Goal: Task Accomplishment & Management: Use online tool/utility

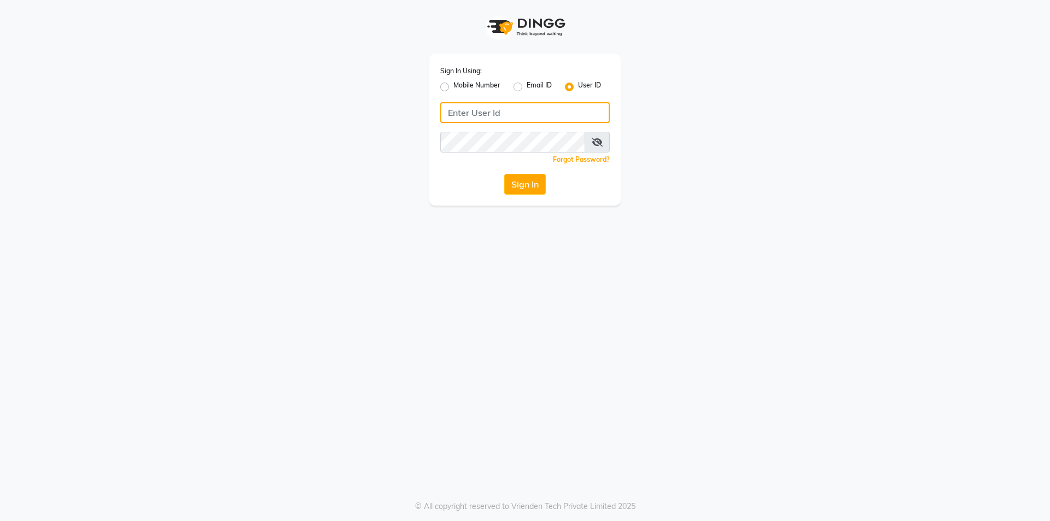
type input "[PERSON_NAME]"
click at [538, 190] on button "Sign In" at bounding box center [525, 184] width 42 height 21
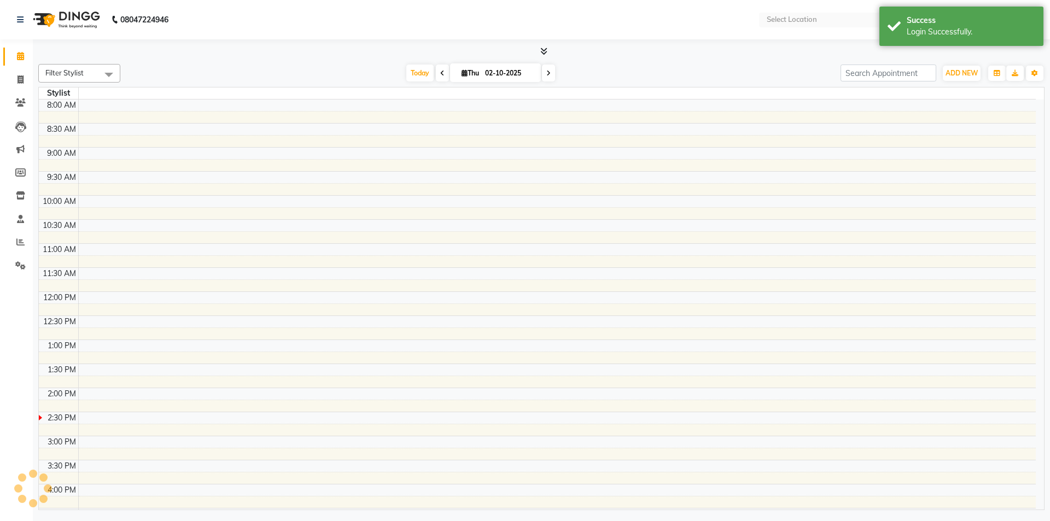
select select "en"
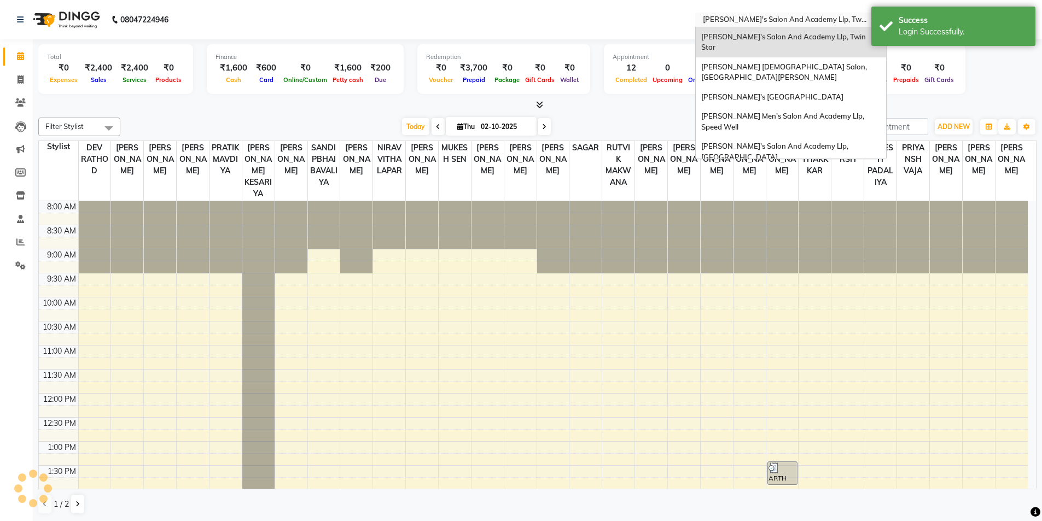
click at [801, 15] on input "text" at bounding box center [780, 20] width 159 height 11
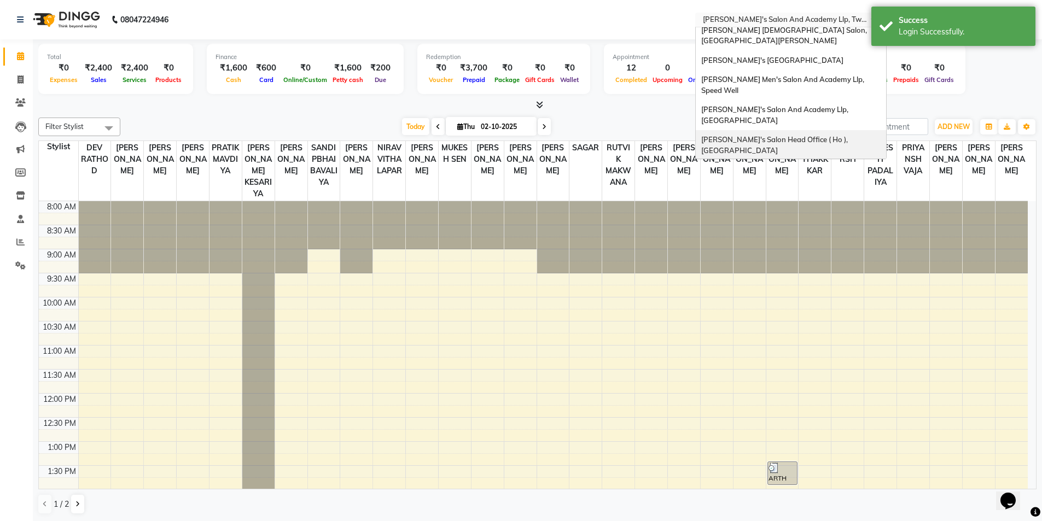
click at [808, 131] on div "[PERSON_NAME]'s Salon Head Office ( Ho ), [GEOGRAPHIC_DATA]" at bounding box center [791, 145] width 190 height 30
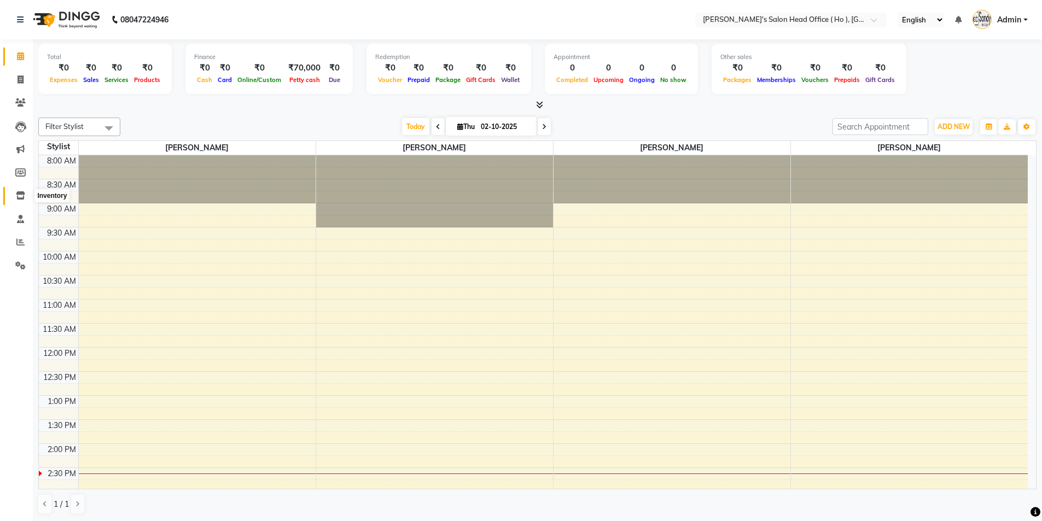
click at [15, 197] on span at bounding box center [20, 196] width 19 height 13
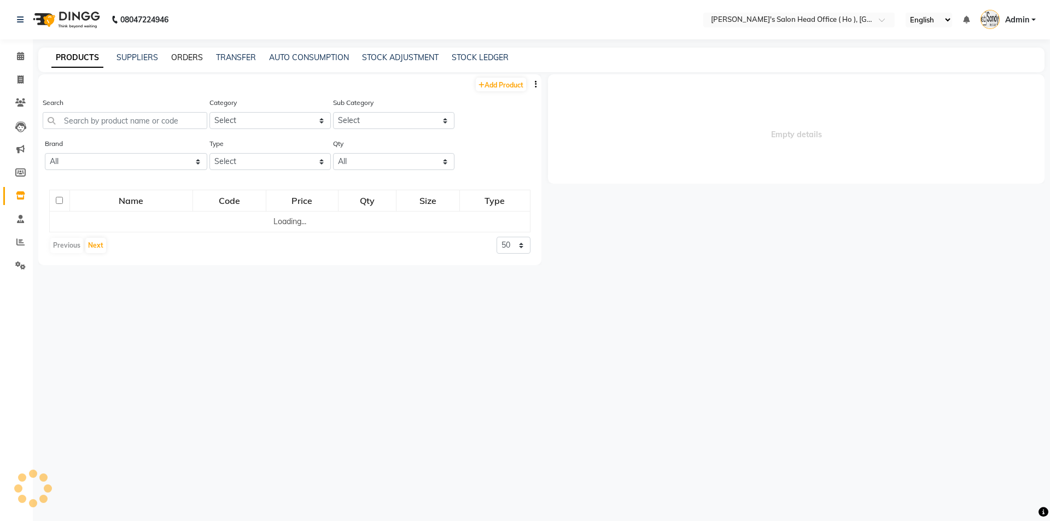
select select
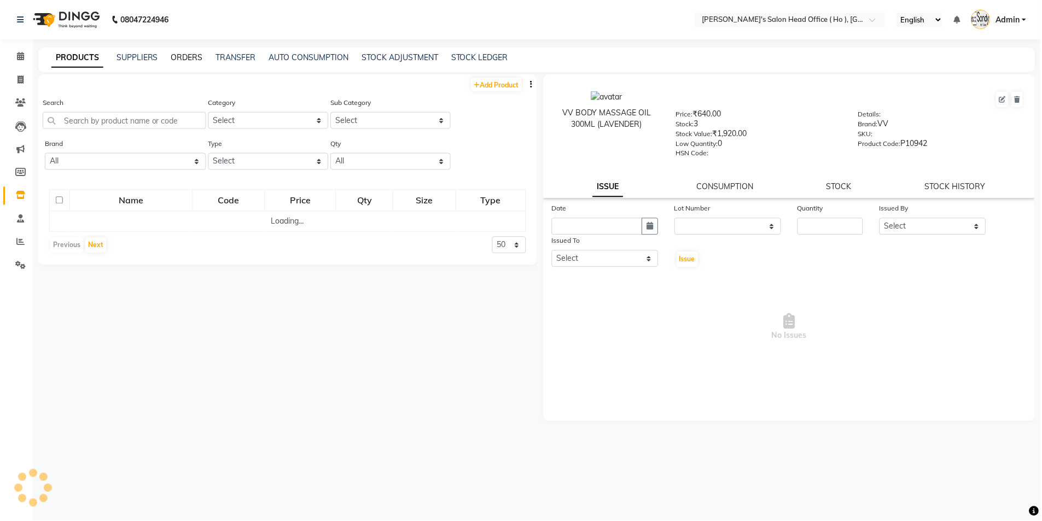
click at [186, 60] on link "ORDERS" at bounding box center [187, 57] width 32 height 10
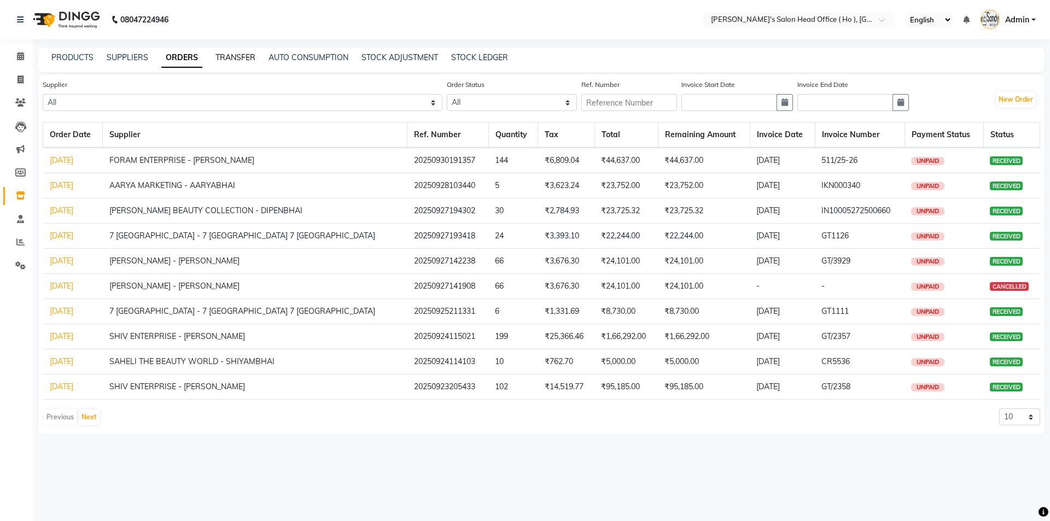
click at [237, 60] on link "TRANSFER" at bounding box center [235, 57] width 40 height 10
select select "sender"
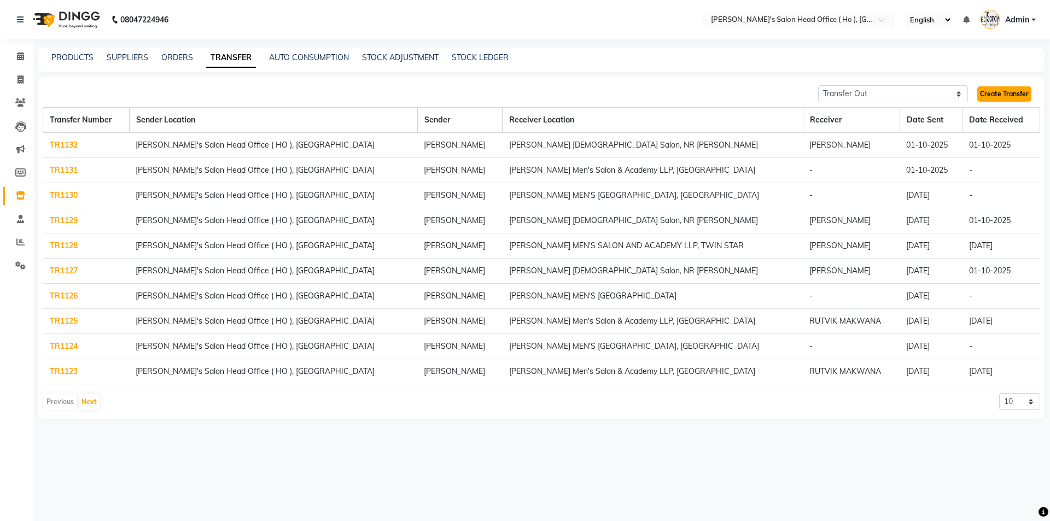
click at [989, 94] on link "Create Transfer" at bounding box center [1004, 93] width 54 height 15
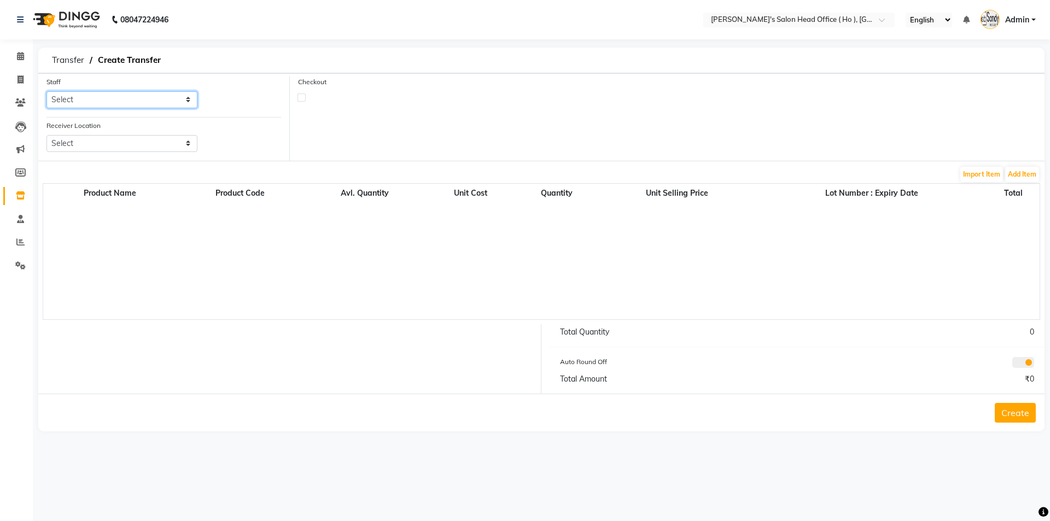
click at [125, 102] on select "Select [PERSON_NAME] [PERSON_NAME] SUNNY [PERSON_NAME]" at bounding box center [121, 99] width 151 height 17
select select "58746"
click at [46, 91] on select "Select [PERSON_NAME] [PERSON_NAME] SUNNY [PERSON_NAME]" at bounding box center [121, 99] width 151 height 17
click at [108, 148] on select "Select [PERSON_NAME] Men's Salon And Academy Llp, Twin Star [PERSON_NAME] [DEMO…" at bounding box center [121, 143] width 151 height 17
select select "2964"
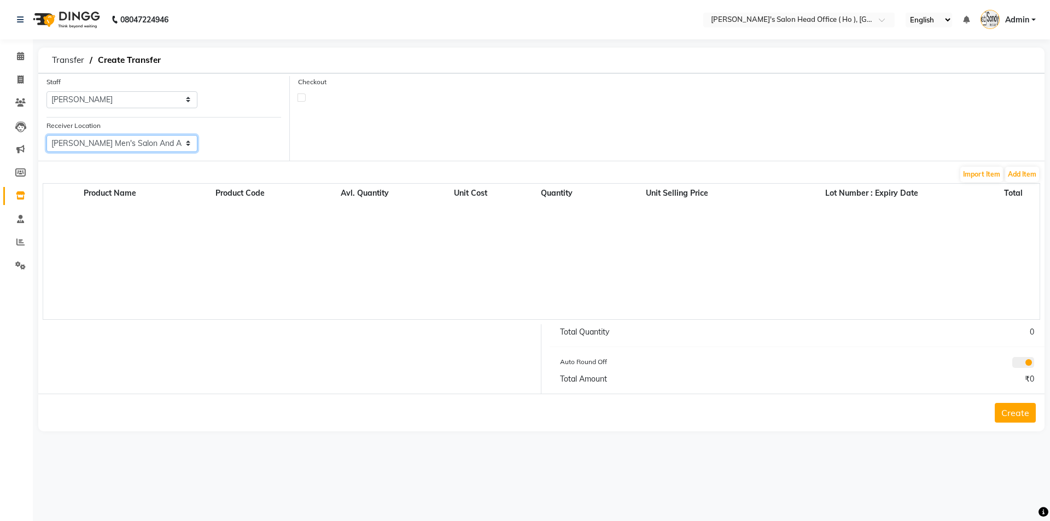
click at [46, 135] on select "Select [PERSON_NAME] Men's Salon And Academy Llp, Twin Star [PERSON_NAME] [DEMO…" at bounding box center [121, 143] width 151 height 17
click at [1020, 167] on button "Add Item" at bounding box center [1022, 174] width 34 height 15
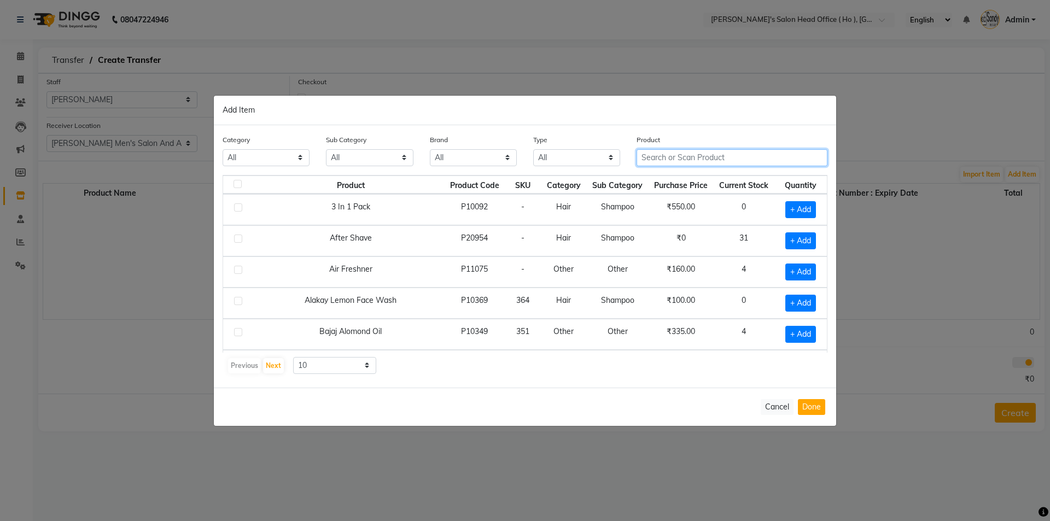
click at [670, 156] on input "text" at bounding box center [732, 157] width 191 height 17
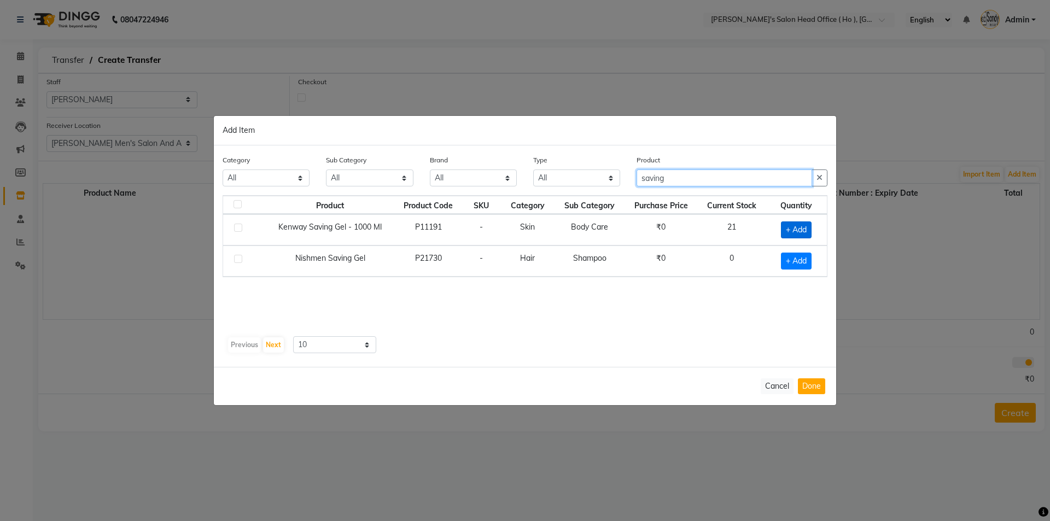
type input "saving"
click at [785, 227] on span "+ Add" at bounding box center [796, 229] width 31 height 17
checkbox input "true"
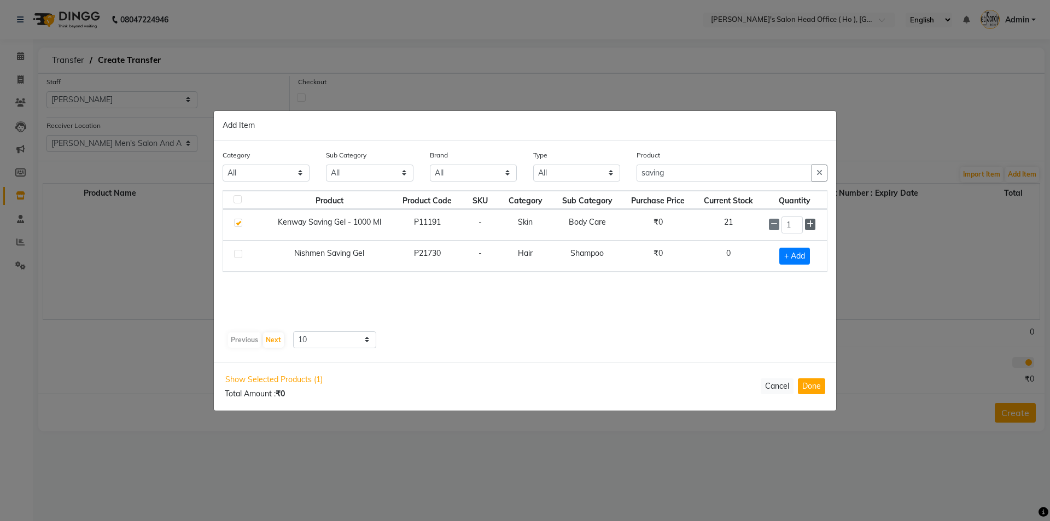
click at [808, 224] on icon at bounding box center [810, 224] width 7 height 8
type input "2"
drag, startPoint x: 685, startPoint y: 176, endPoint x: 527, endPoint y: 162, distance: 158.6
click at [527, 162] on div "Category All Hair Skin Waxing Disposable Threading Hands and Feet Beauty Planet…" at bounding box center [524, 170] width 621 height 41
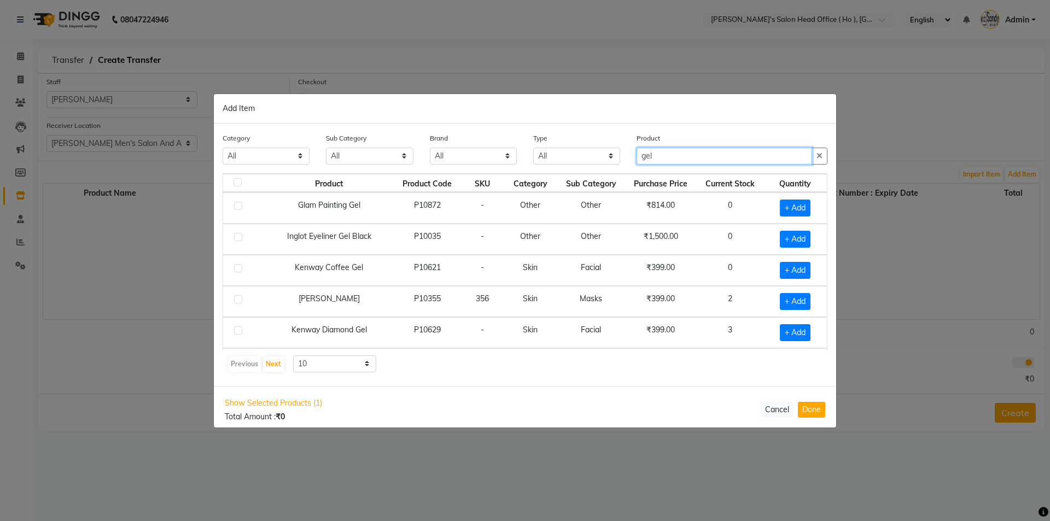
drag, startPoint x: 657, startPoint y: 159, endPoint x: 602, endPoint y: 158, distance: 55.8
click at [602, 158] on div "Category All Hair Skin Waxing Disposable Threading Hands and Feet Beauty Planet…" at bounding box center [524, 152] width 621 height 41
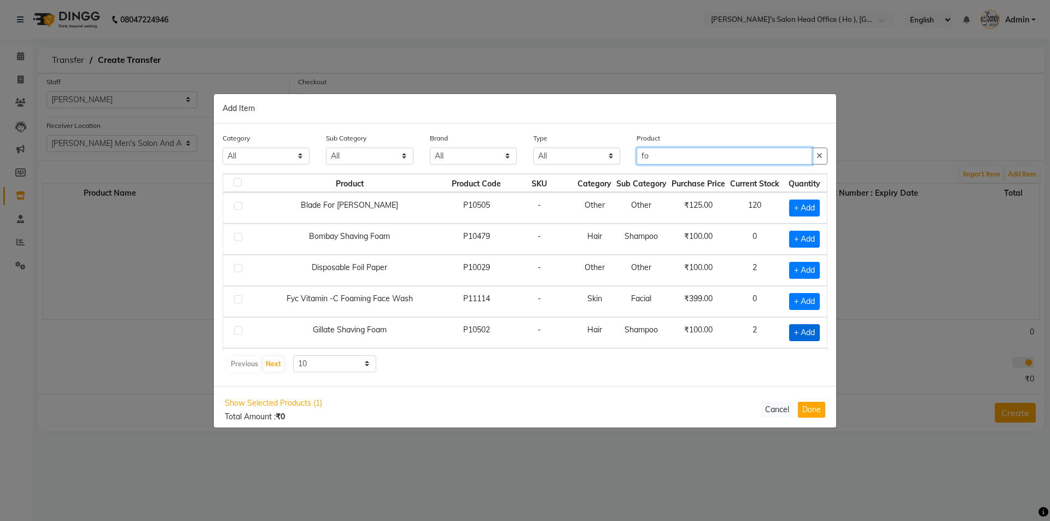
type input "fo"
drag, startPoint x: 803, startPoint y: 334, endPoint x: 804, endPoint y: 349, distance: 15.9
click at [803, 334] on span "+ Add" at bounding box center [804, 332] width 31 height 17
checkbox input "true"
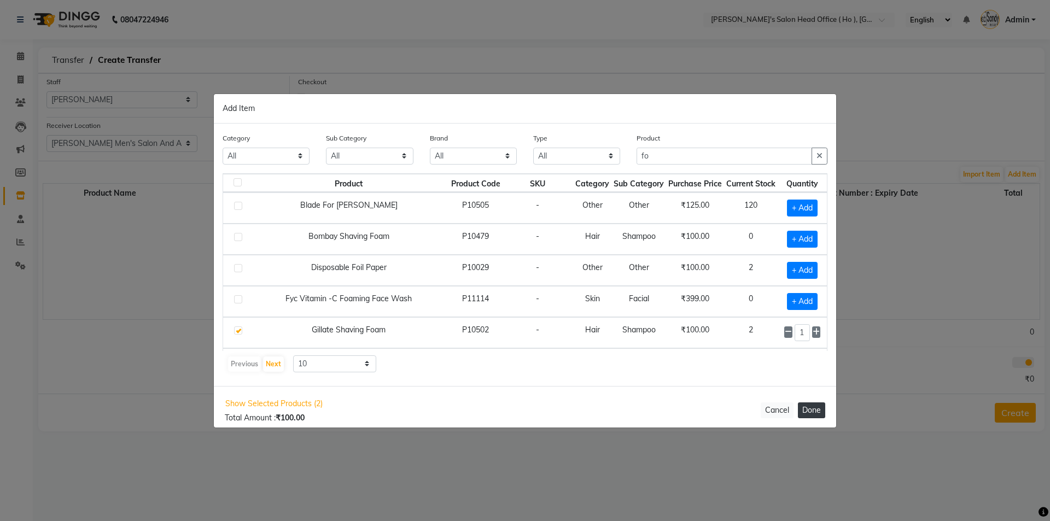
click at [812, 415] on button "Done" at bounding box center [811, 410] width 27 height 16
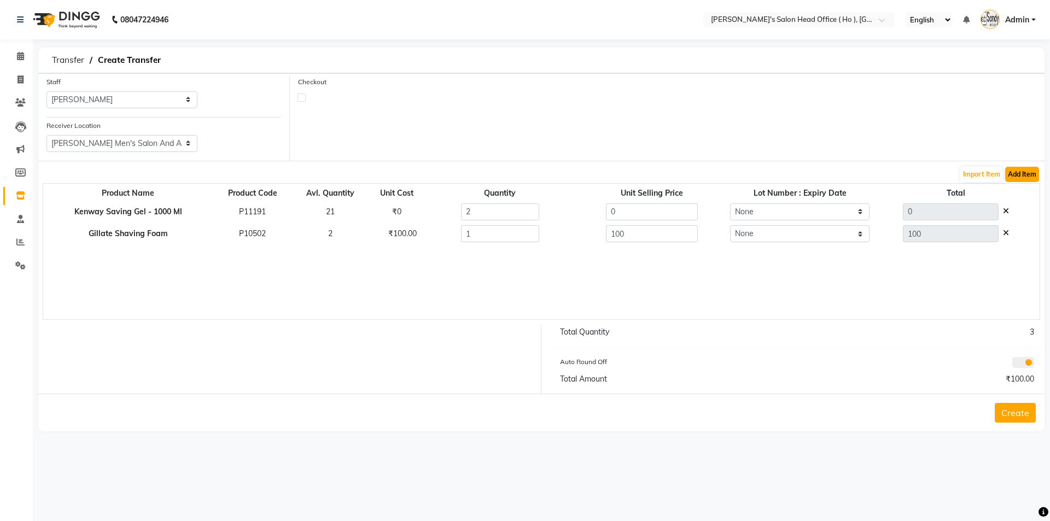
click at [1017, 170] on button "Add Item" at bounding box center [1022, 174] width 34 height 15
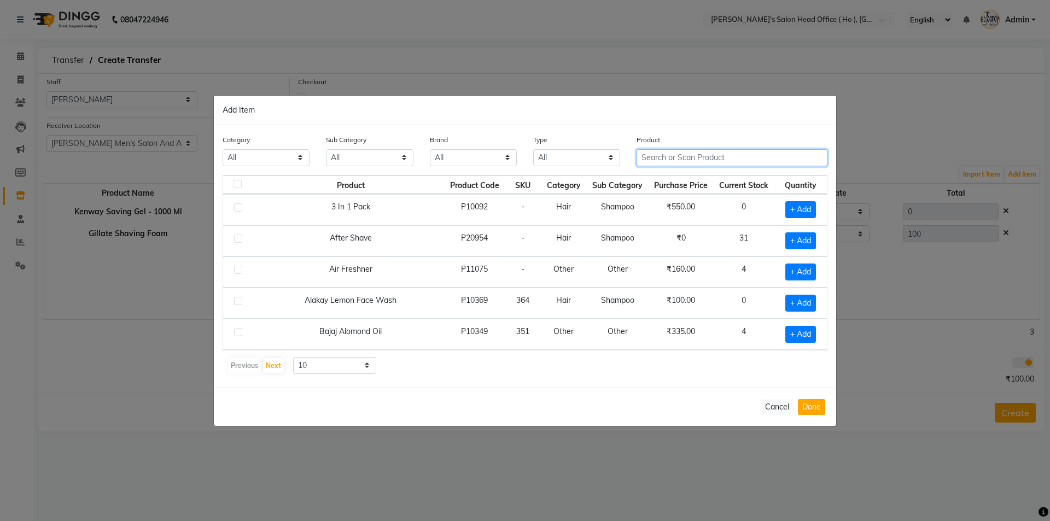
click at [669, 159] on input "text" at bounding box center [732, 157] width 191 height 17
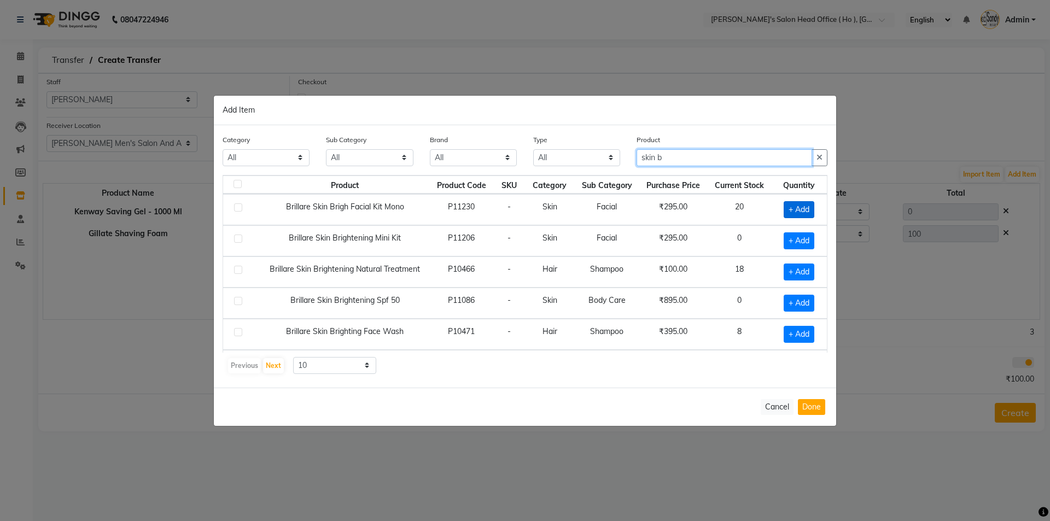
type input "skin b"
click at [791, 209] on span "+ Add" at bounding box center [799, 209] width 31 height 17
checkbox input "true"
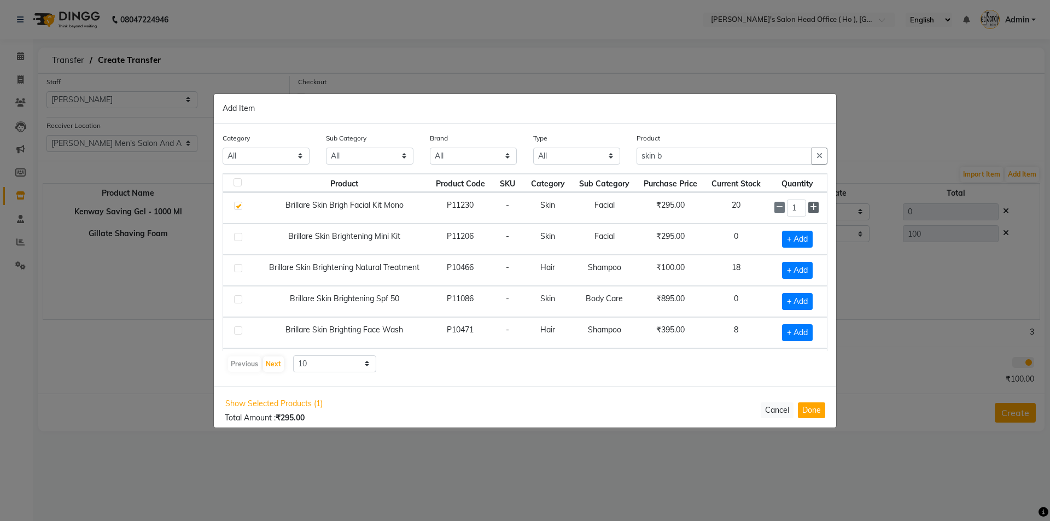
click at [810, 208] on icon at bounding box center [813, 207] width 7 height 8
type input "4"
click at [815, 412] on button "Done" at bounding box center [811, 410] width 27 height 16
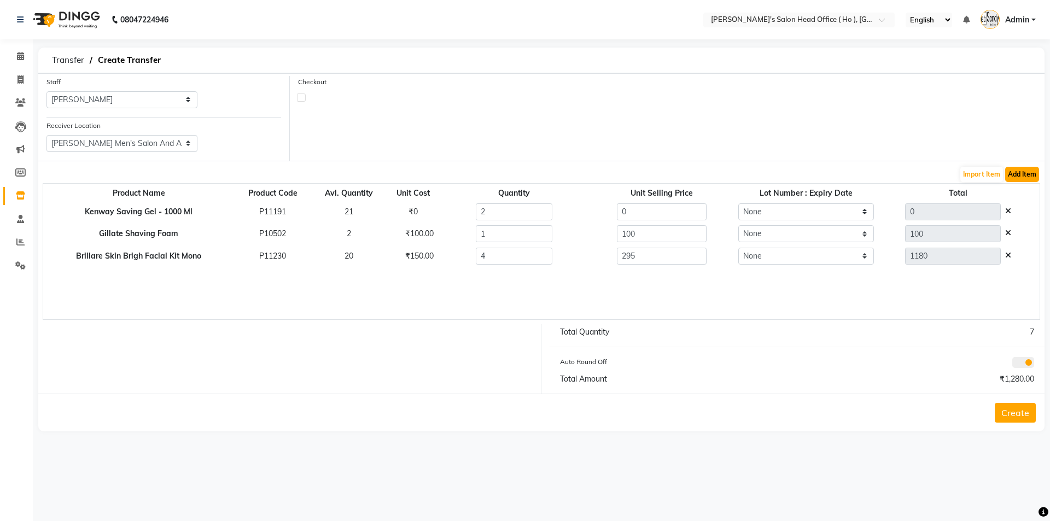
click at [1031, 175] on button "Add Item" at bounding box center [1022, 174] width 34 height 15
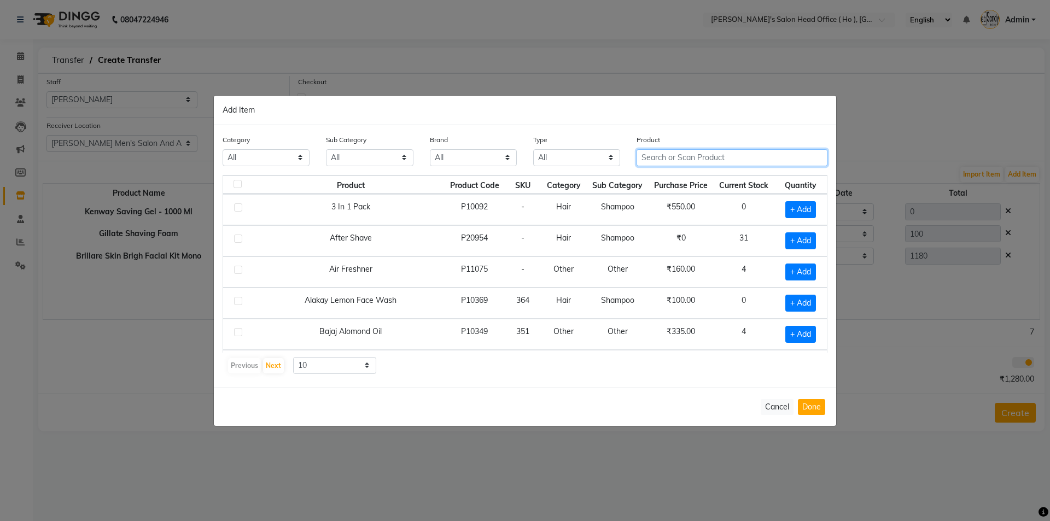
click at [666, 162] on input "text" at bounding box center [732, 157] width 191 height 17
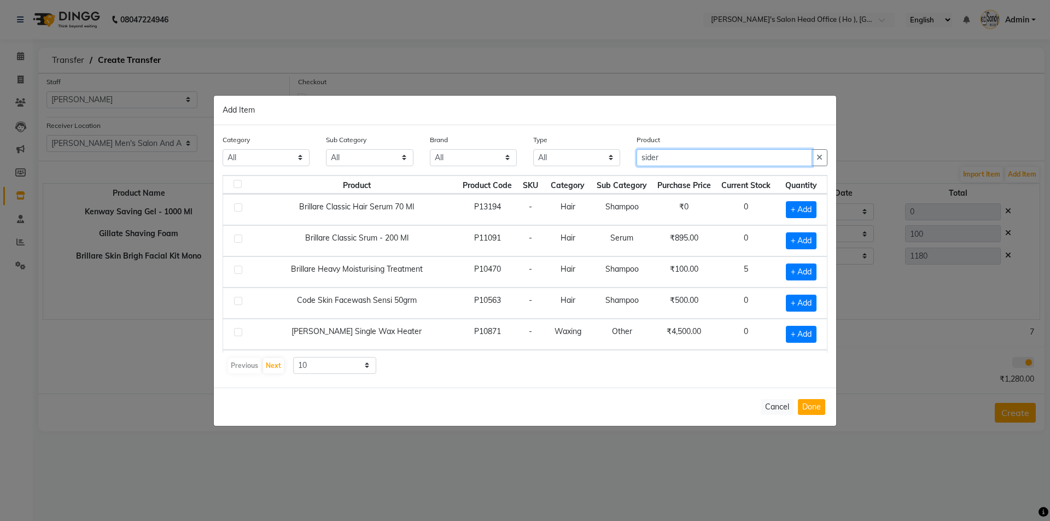
drag, startPoint x: 661, startPoint y: 156, endPoint x: 587, endPoint y: 143, distance: 75.1
click at [598, 144] on div "Category All Hair Skin Waxing Disposable Threading Hands and Feet Beauty Planet…" at bounding box center [524, 154] width 621 height 41
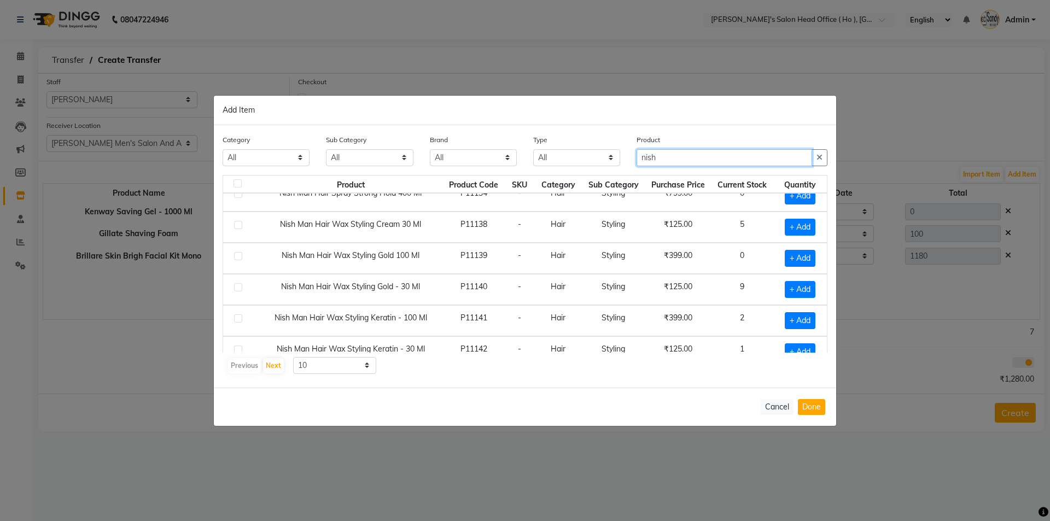
scroll to position [154, 0]
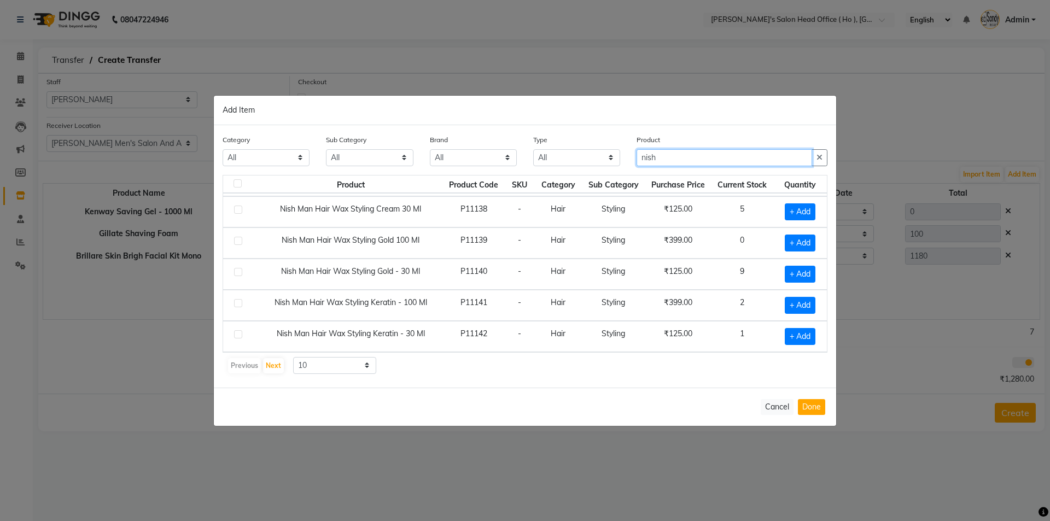
drag, startPoint x: 688, startPoint y: 159, endPoint x: 556, endPoint y: 158, distance: 131.8
click at [557, 158] on div "Category All Hair Skin Waxing Disposable Threading Hands and Feet Beauty Planet…" at bounding box center [524, 154] width 621 height 41
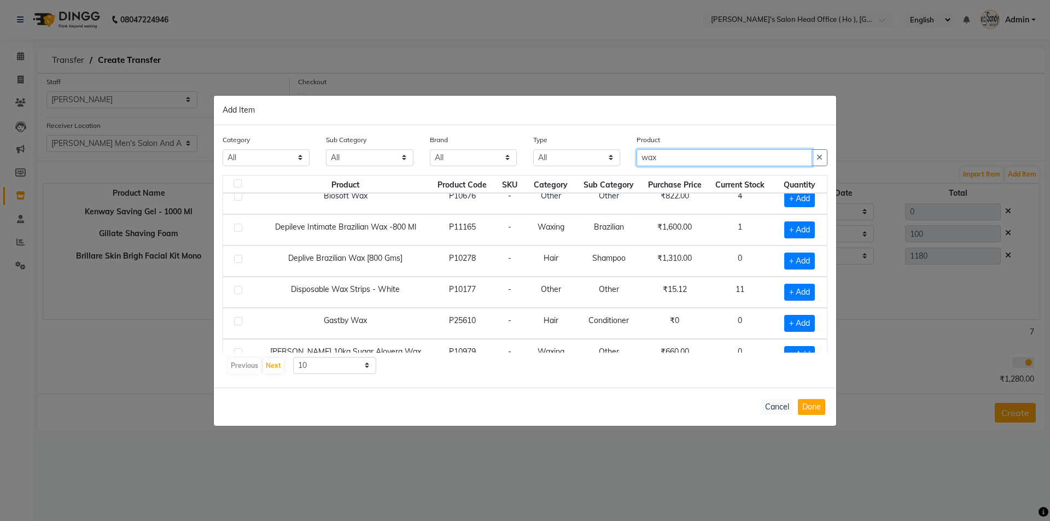
scroll to position [0, 0]
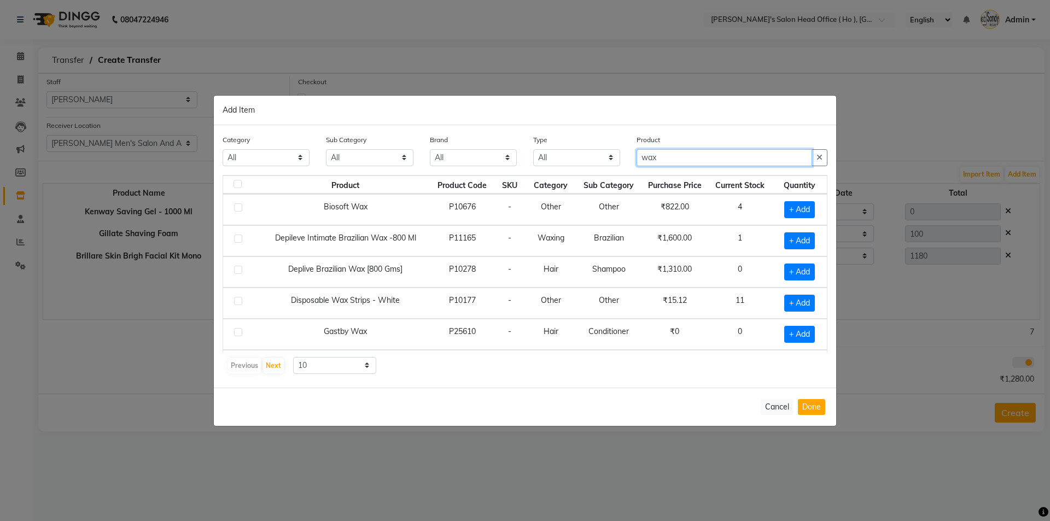
drag, startPoint x: 571, startPoint y: 152, endPoint x: 559, endPoint y: 151, distance: 11.5
click at [562, 151] on div "Category All Hair Skin Waxing Disposable Threading Hands and Feet Beauty Planet…" at bounding box center [524, 154] width 621 height 41
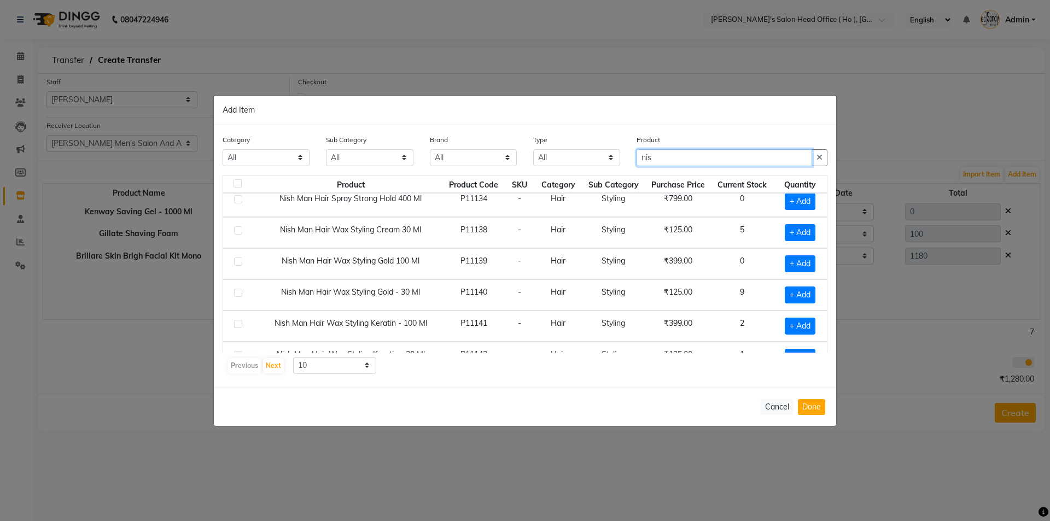
scroll to position [154, 0]
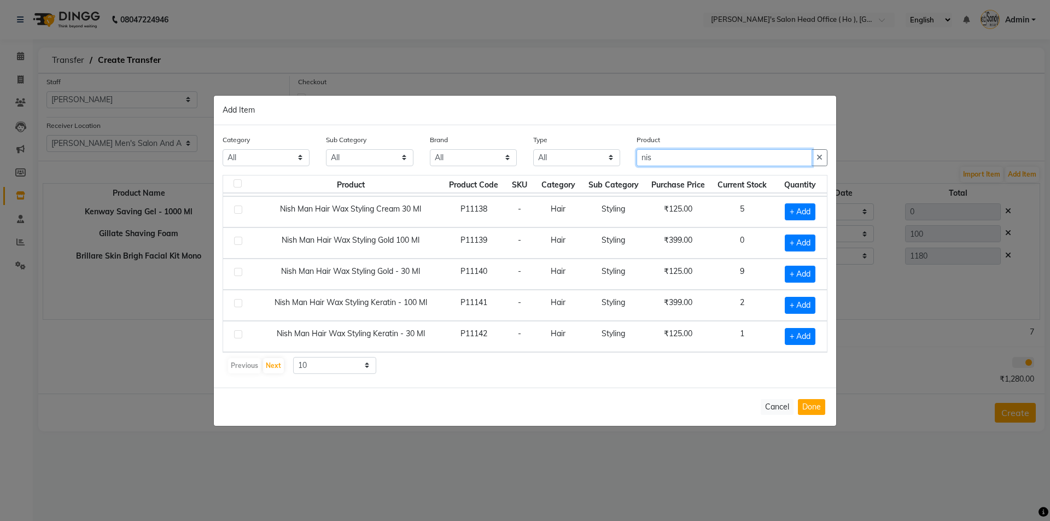
type input "nis"
drag, startPoint x: 308, startPoint y: 367, endPoint x: 309, endPoint y: 372, distance: 5.5
click at [309, 367] on select "10 50 100" at bounding box center [334, 365] width 83 height 17
select select "100"
click at [293, 357] on select "10 50 100" at bounding box center [334, 365] width 83 height 17
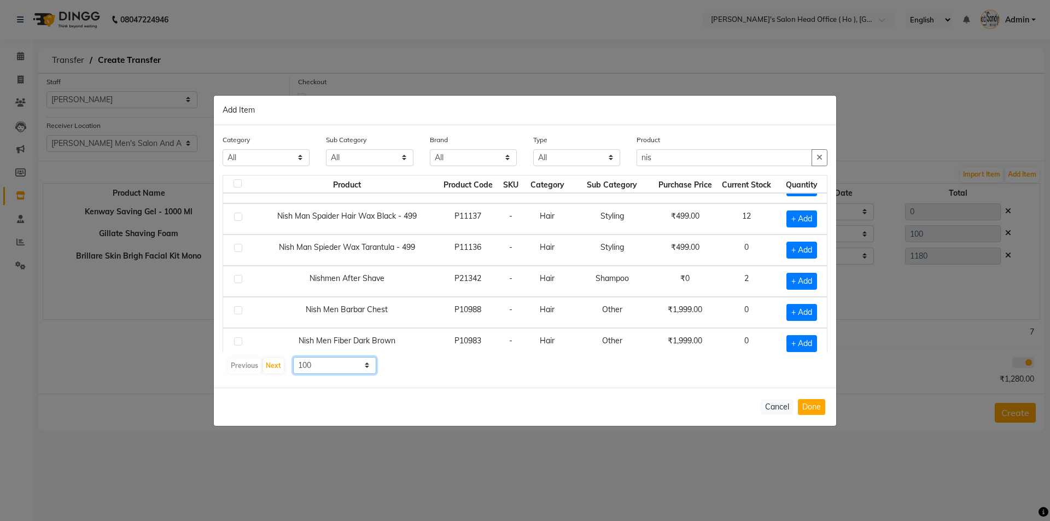
scroll to position [372, 0]
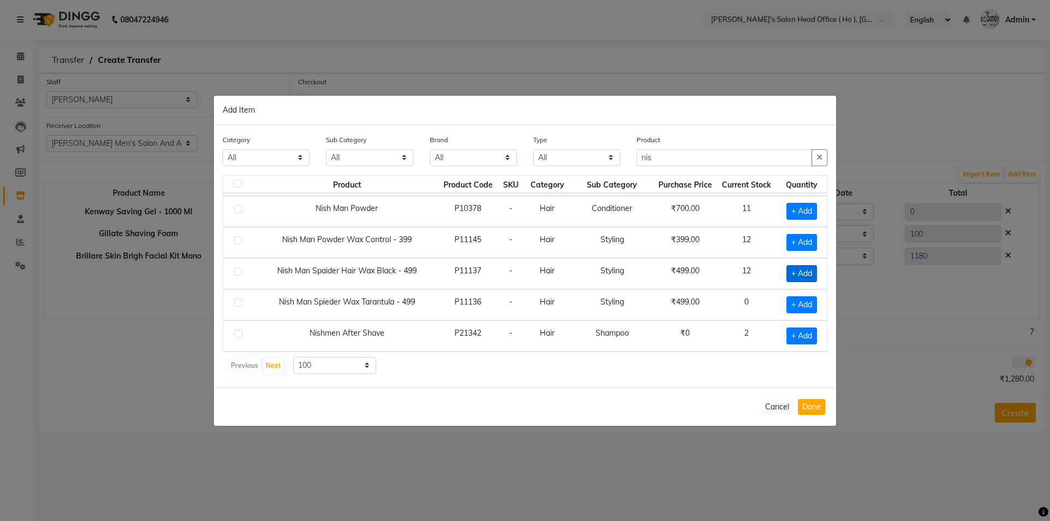
click at [789, 274] on span "+ Add" at bounding box center [801, 273] width 31 height 17
checkbox input "true"
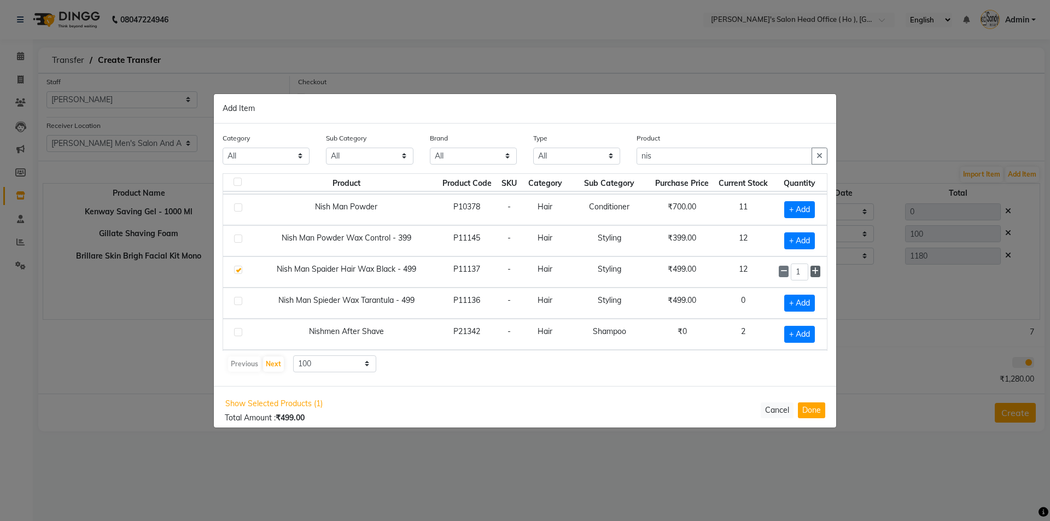
click at [810, 272] on span at bounding box center [815, 271] width 10 height 11
type input "2"
click at [810, 407] on button "Done" at bounding box center [811, 410] width 27 height 16
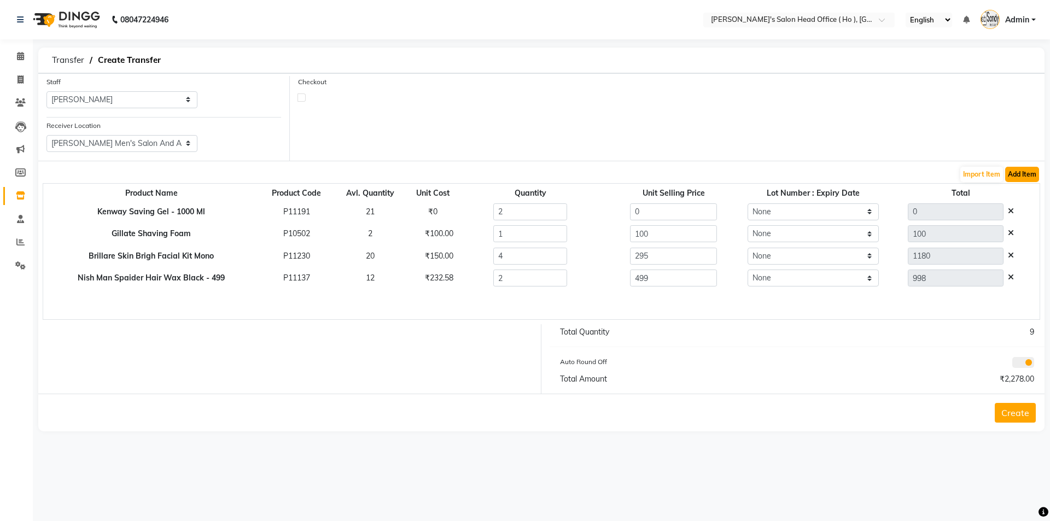
click at [1015, 179] on button "Add Item" at bounding box center [1022, 174] width 34 height 15
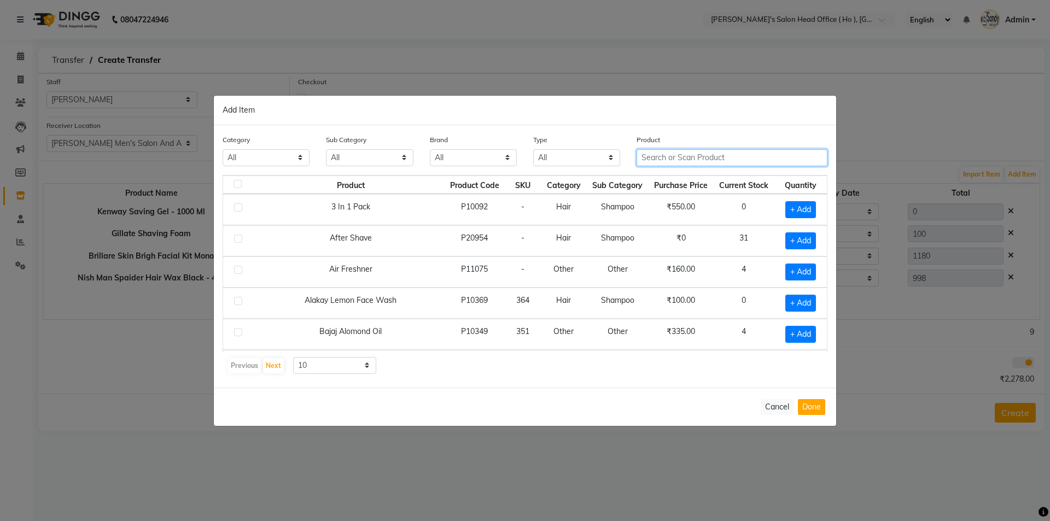
click at [674, 155] on input "text" at bounding box center [732, 157] width 191 height 17
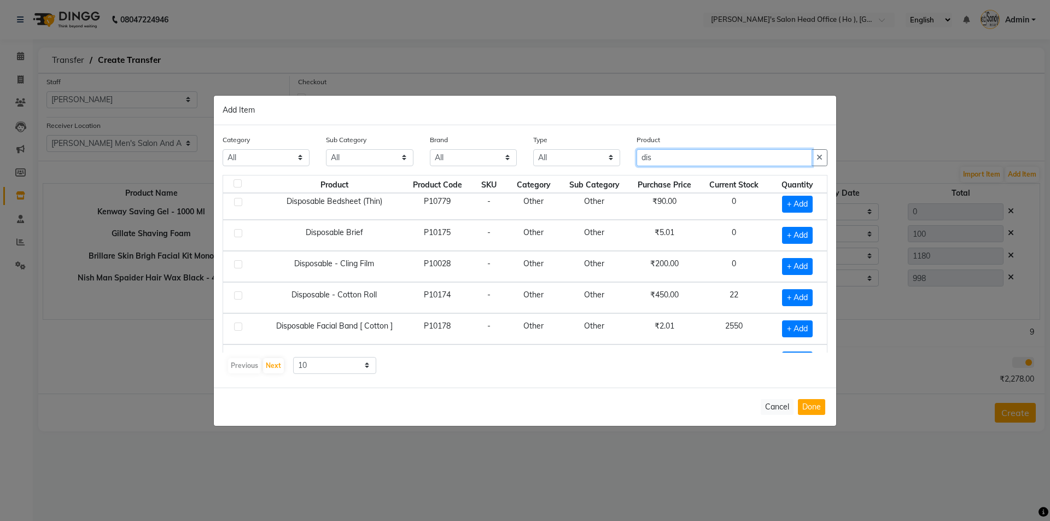
scroll to position [55, 0]
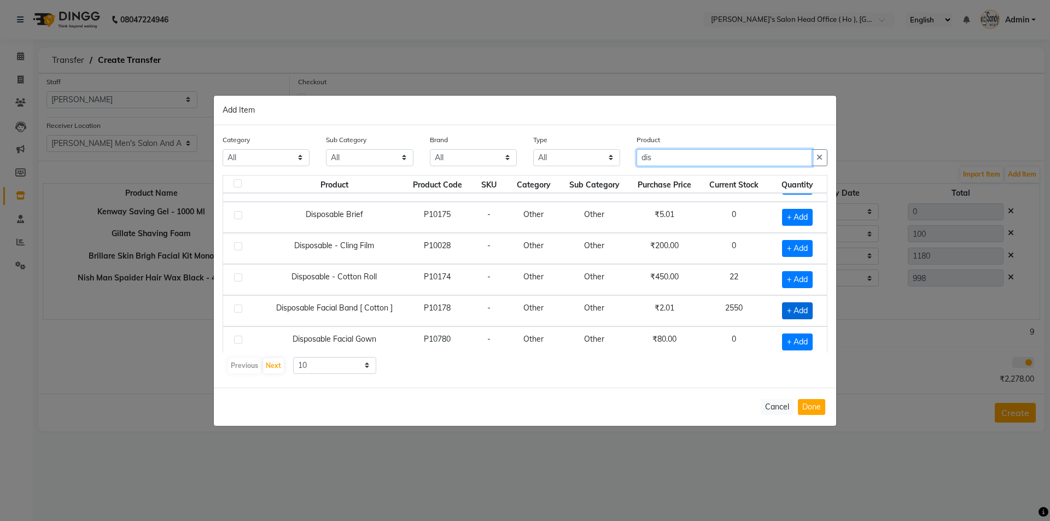
type input "dis"
click at [799, 317] on span "+ Add" at bounding box center [797, 310] width 31 height 17
checkbox input "true"
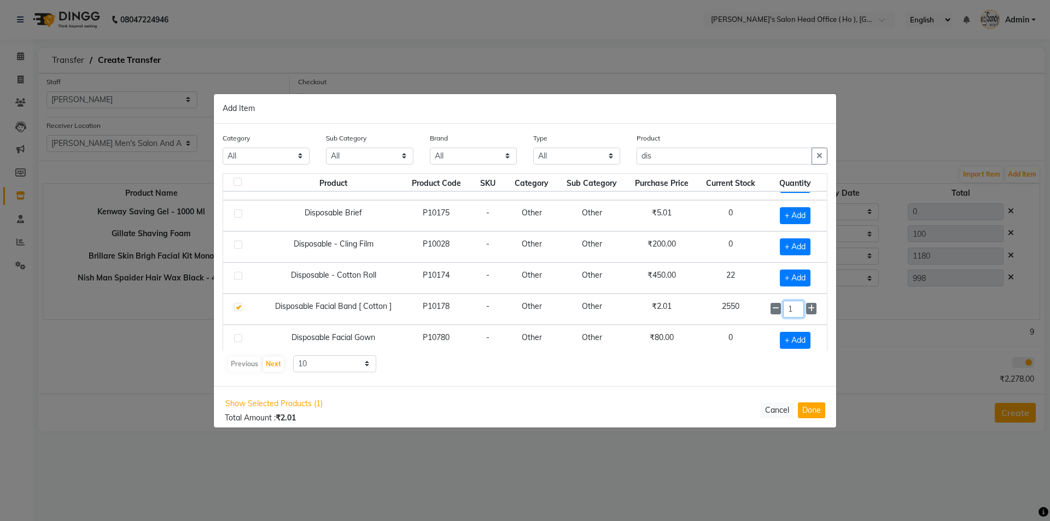
drag, startPoint x: 787, startPoint y: 307, endPoint x: 746, endPoint y: 307, distance: 41.6
click at [751, 308] on tr "Disposable Facial Band [ Cotton ] P10178 - Other Other ₹2.01 2550 1" at bounding box center [525, 309] width 604 height 31
type input "50"
click at [809, 410] on button "Done" at bounding box center [811, 410] width 27 height 16
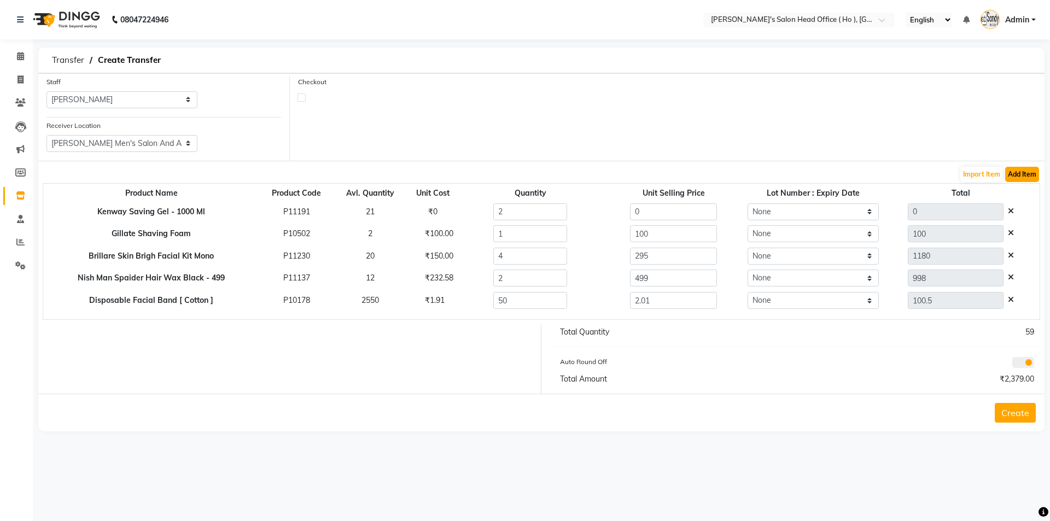
click at [1014, 177] on button "Add Item" at bounding box center [1022, 174] width 34 height 15
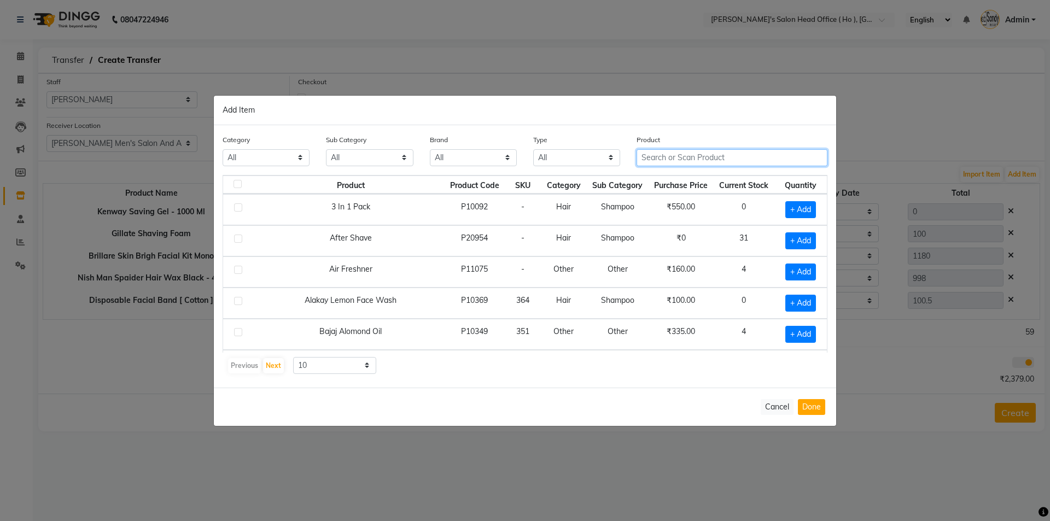
click at [723, 161] on input "text" at bounding box center [732, 157] width 191 height 17
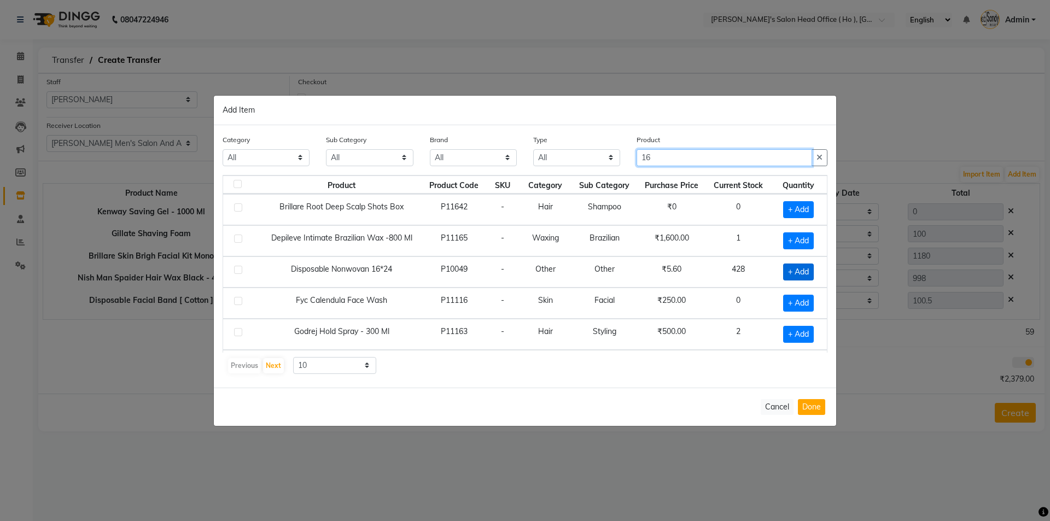
type input "16"
click at [790, 270] on span "+ Add" at bounding box center [798, 272] width 31 height 17
checkbox input "true"
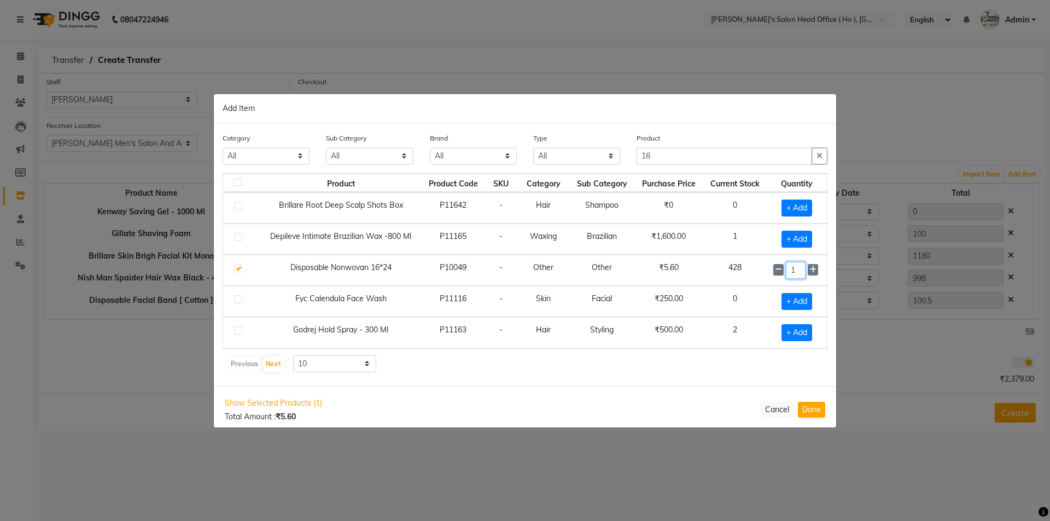
drag, startPoint x: 793, startPoint y: 265, endPoint x: 763, endPoint y: 270, distance: 31.0
click at [767, 270] on td "1" at bounding box center [797, 270] width 60 height 31
type input "6"
click at [810, 411] on button "Done" at bounding box center [811, 410] width 27 height 16
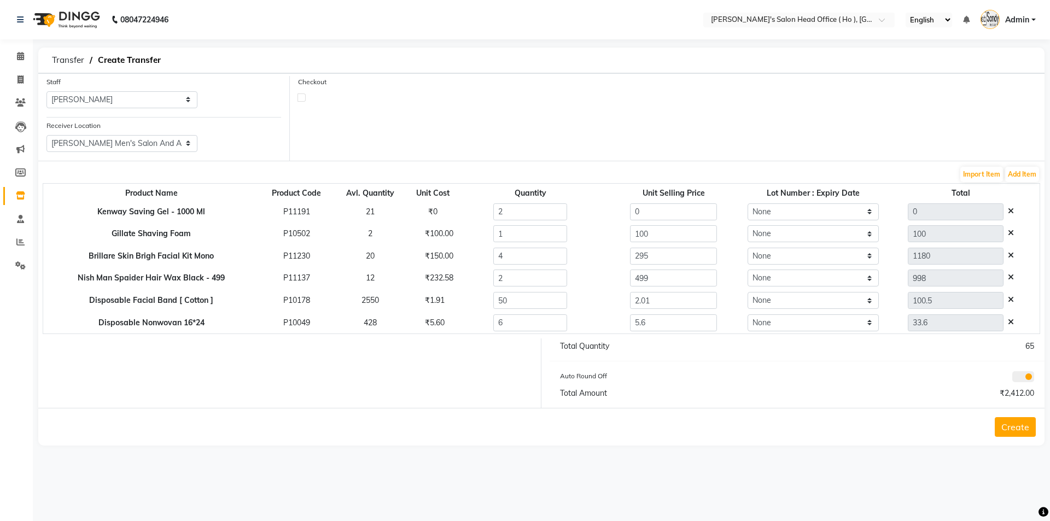
click at [1023, 436] on button "Create" at bounding box center [1015, 427] width 41 height 20
